Goal: Transaction & Acquisition: Purchase product/service

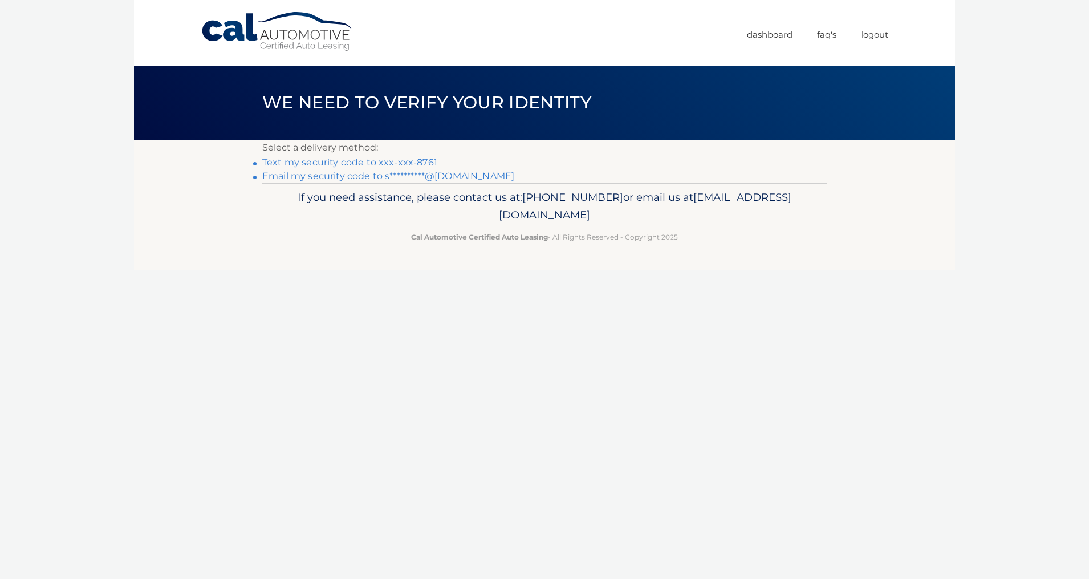
click at [374, 161] on link "Text my security code to xxx-xxx-8761" at bounding box center [349, 162] width 175 height 11
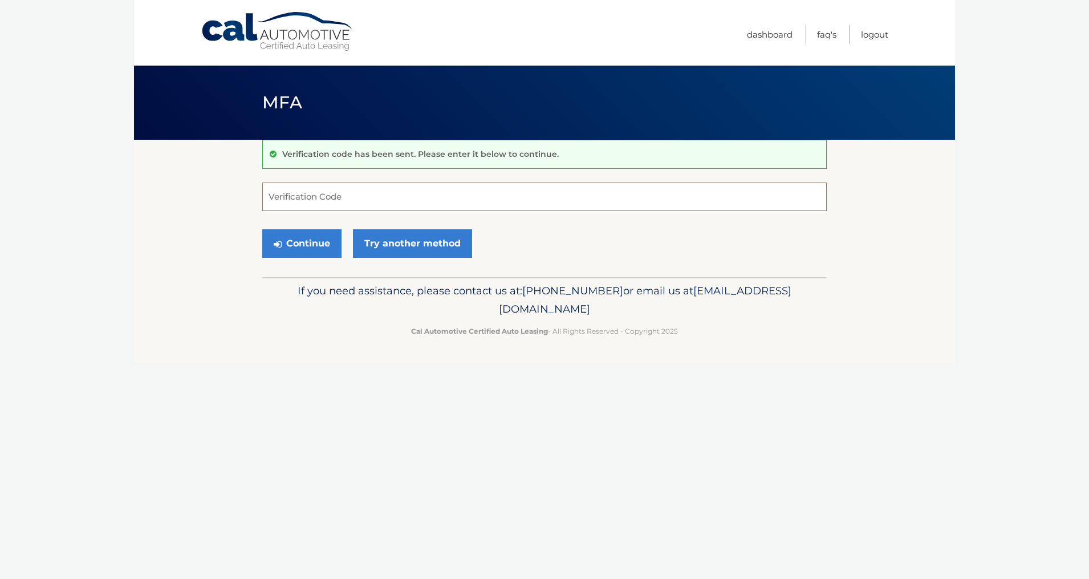
click at [367, 201] on input "Verification Code" at bounding box center [544, 197] width 565 height 29
type input "994206"
click at [287, 244] on button "Continue" at bounding box center [301, 243] width 79 height 29
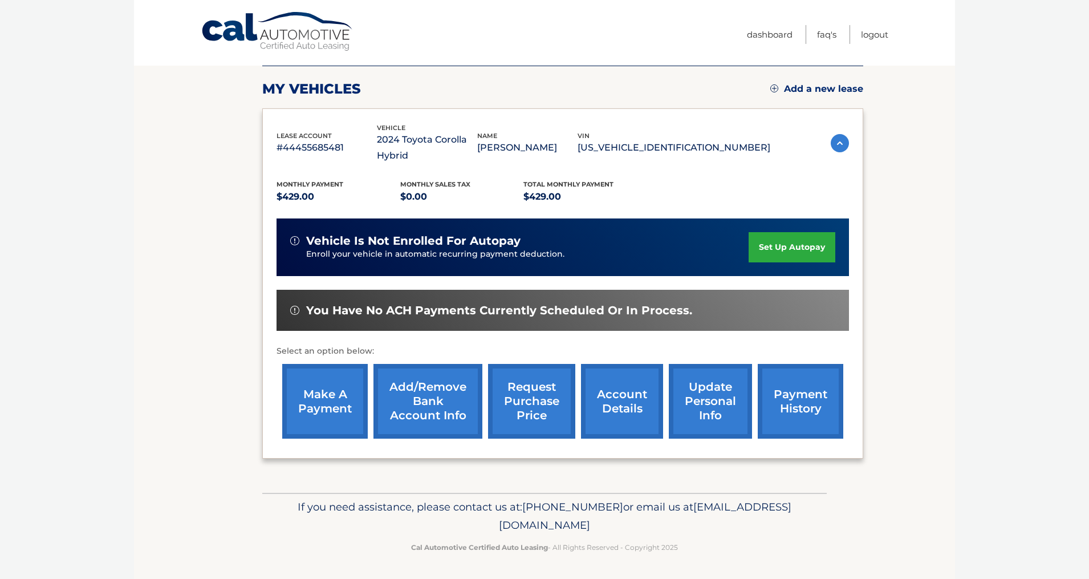
scroll to position [155, 0]
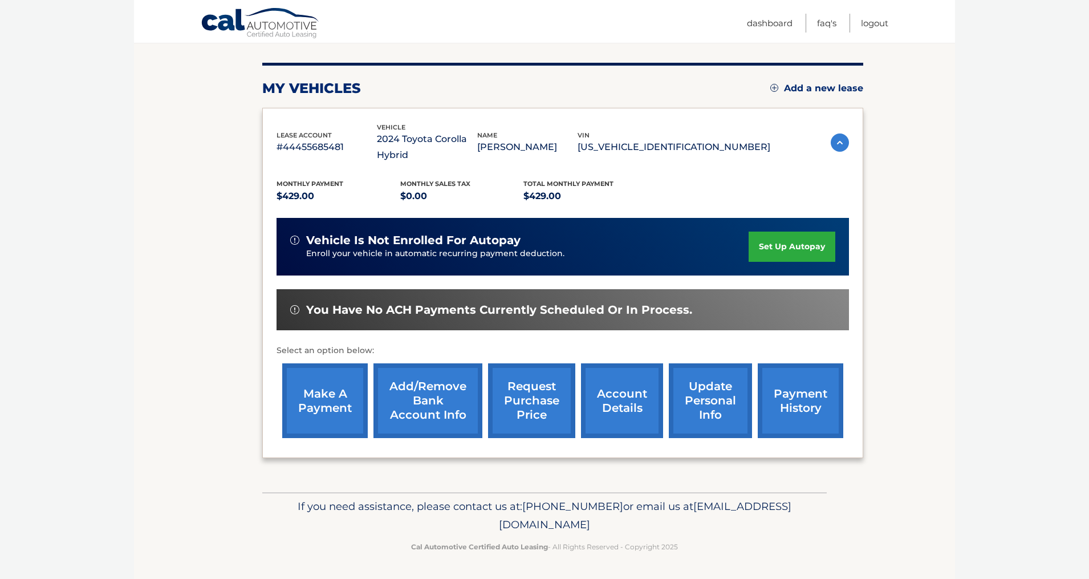
click at [328, 400] on link "make a payment" at bounding box center [325, 400] width 86 height 75
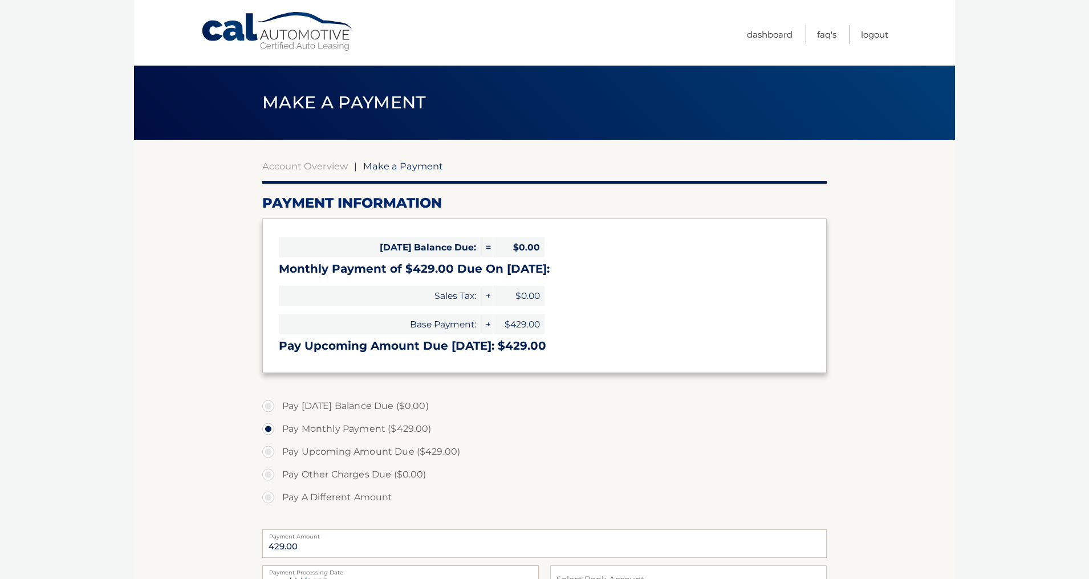
click at [315, 449] on label "Pay Upcoming Amount Due ($429.00)" at bounding box center [544, 451] width 565 height 23
click at [278, 449] on input "Pay Upcoming Amount Due ($429.00)" at bounding box center [272, 449] width 11 height 18
radio input "true"
click at [382, 428] on label "Pay Monthly Payment ($429.00)" at bounding box center [544, 429] width 565 height 23
click at [278, 428] on input "Pay Monthly Payment ($429.00)" at bounding box center [272, 427] width 11 height 18
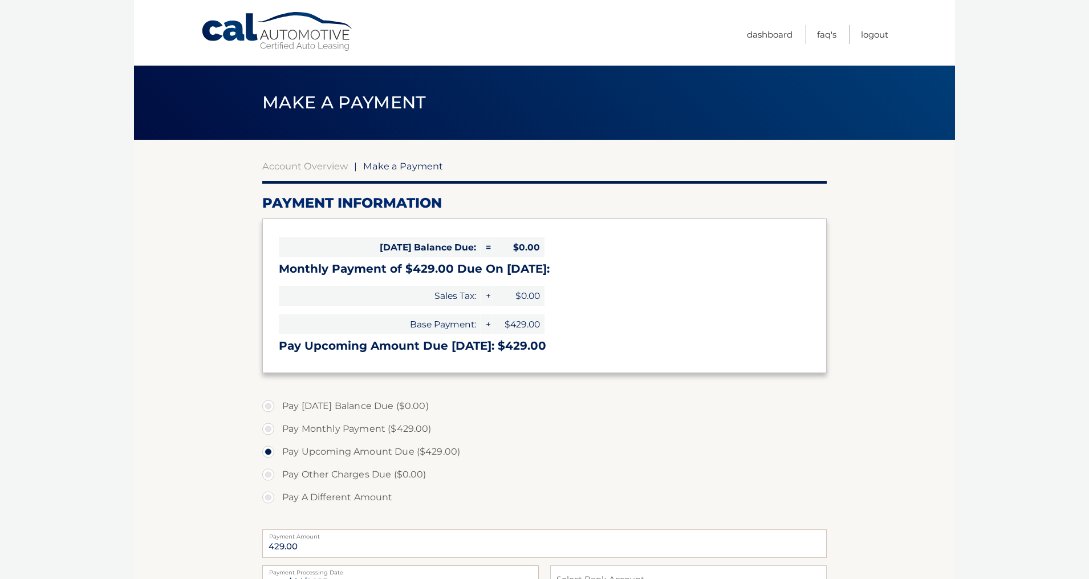
radio input "true"
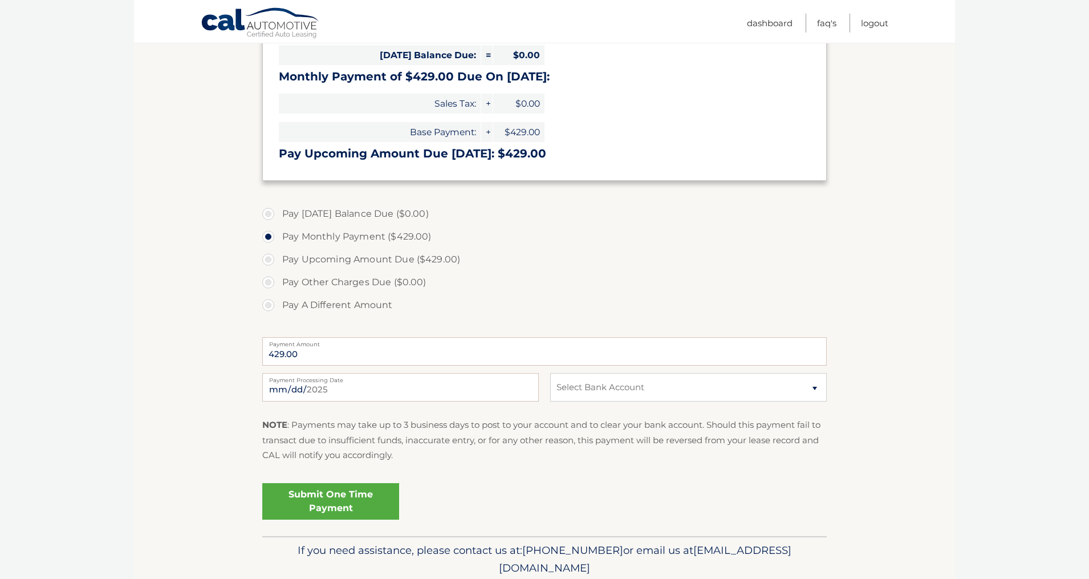
scroll to position [210, 0]
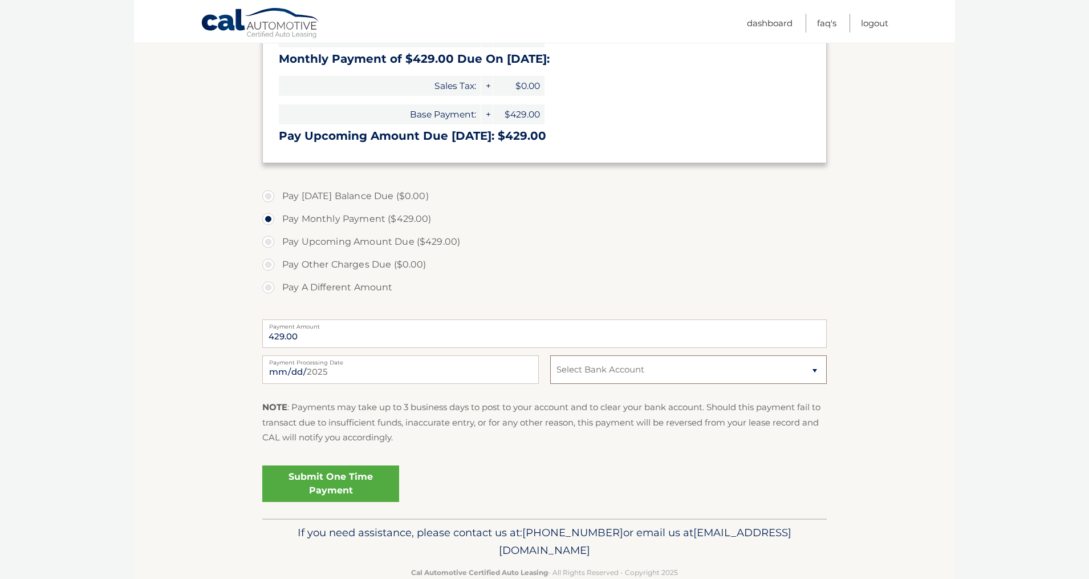
select select "YWY4ZDkzODYtNjg3MS00ZTEwLTk0YjctNzM2NmVmMTIxYzY1"
click option "Checking MUNICIPAL CREDIT UNION *****7613" at bounding box center [0, 0] width 0 height 0
click at [335, 488] on link "Submit One Time Payment" at bounding box center [330, 483] width 137 height 37
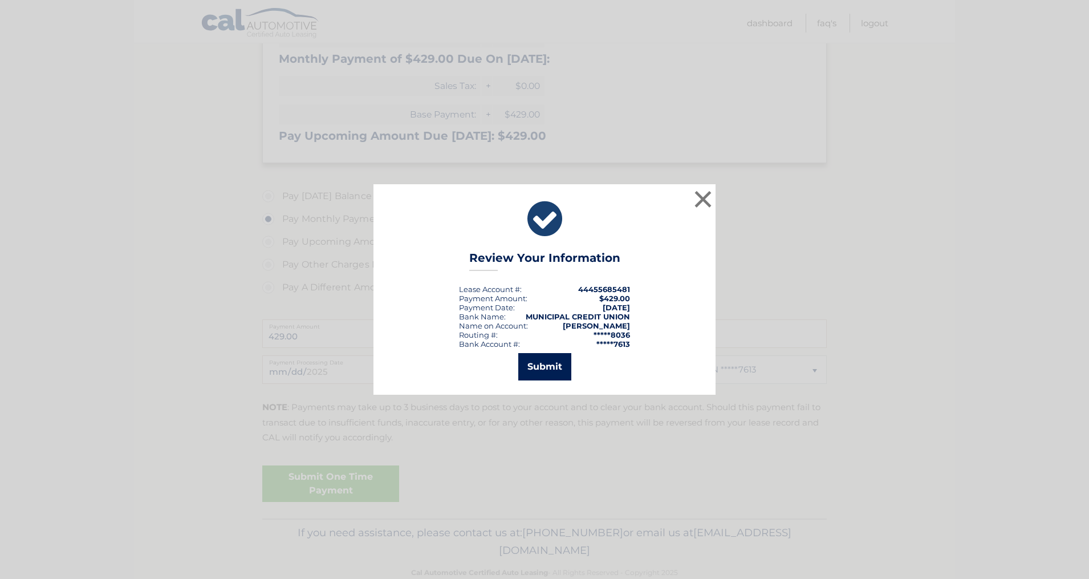
click at [546, 365] on button "Submit" at bounding box center [544, 366] width 53 height 27
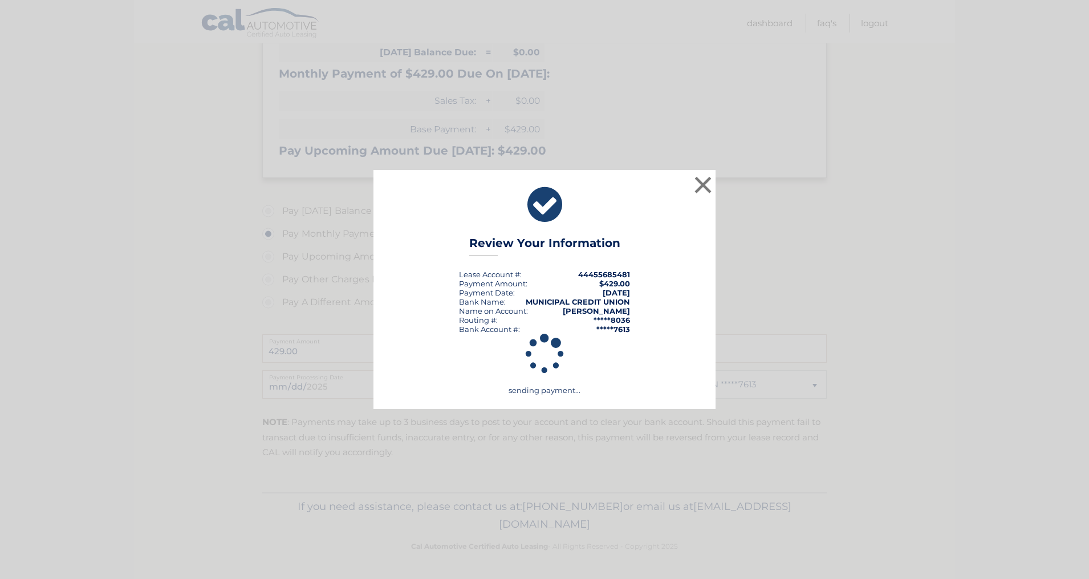
scroll to position [195, 0]
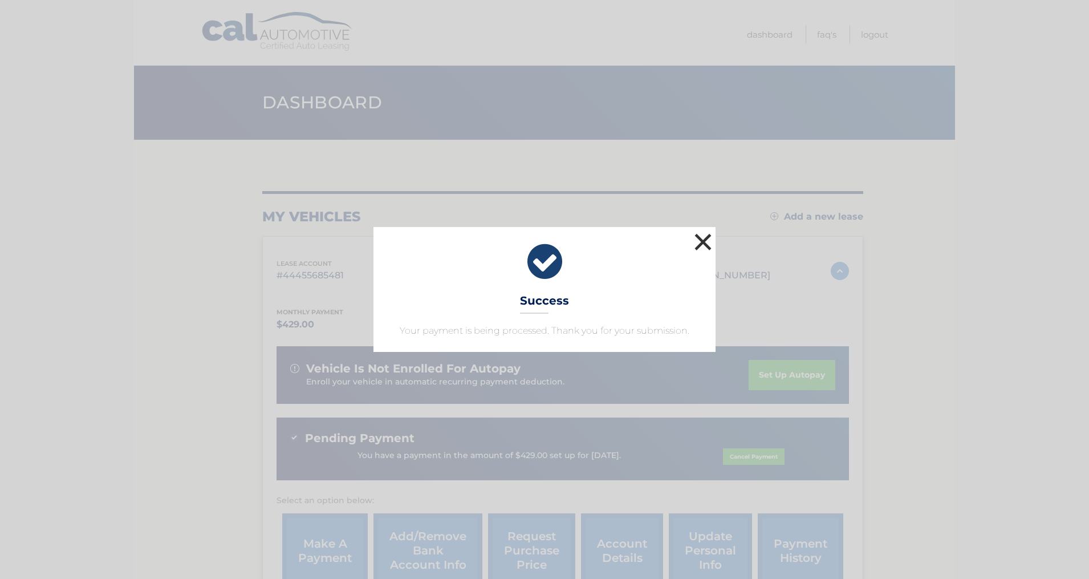
click at [700, 246] on button "×" at bounding box center [703, 241] width 23 height 23
